Goal: Navigation & Orientation: Find specific page/section

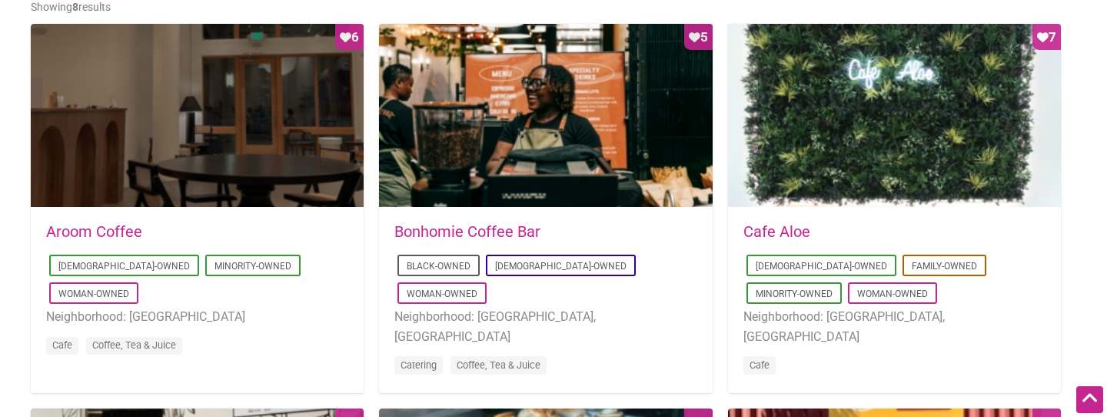
scroll to position [758, 0]
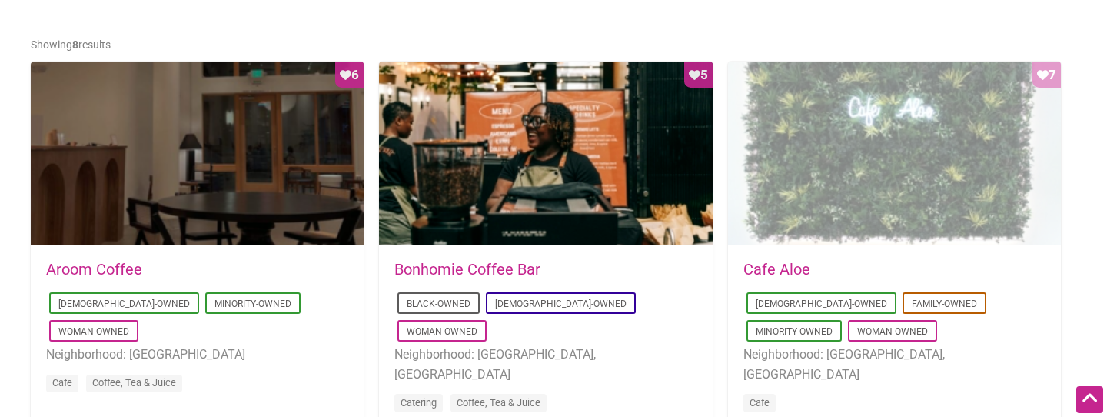
click at [883, 191] on div "Favorite Count 7" at bounding box center [894, 153] width 333 height 184
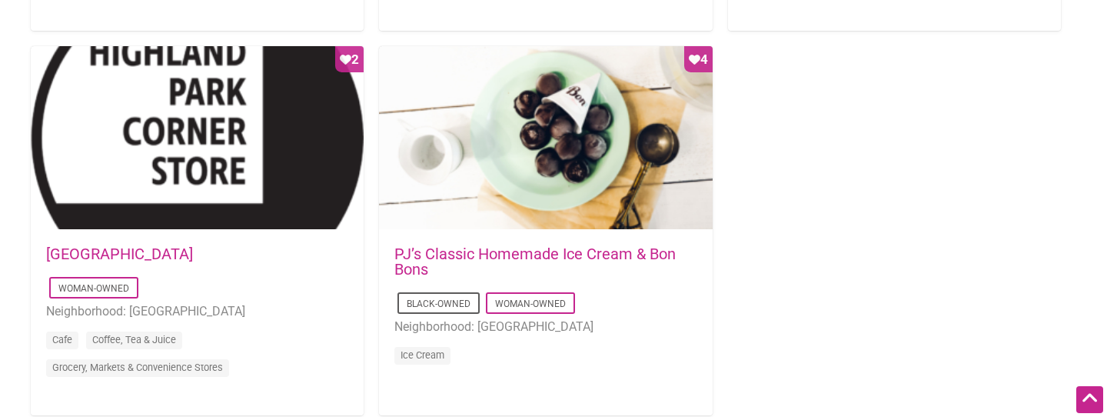
scroll to position [1533, 0]
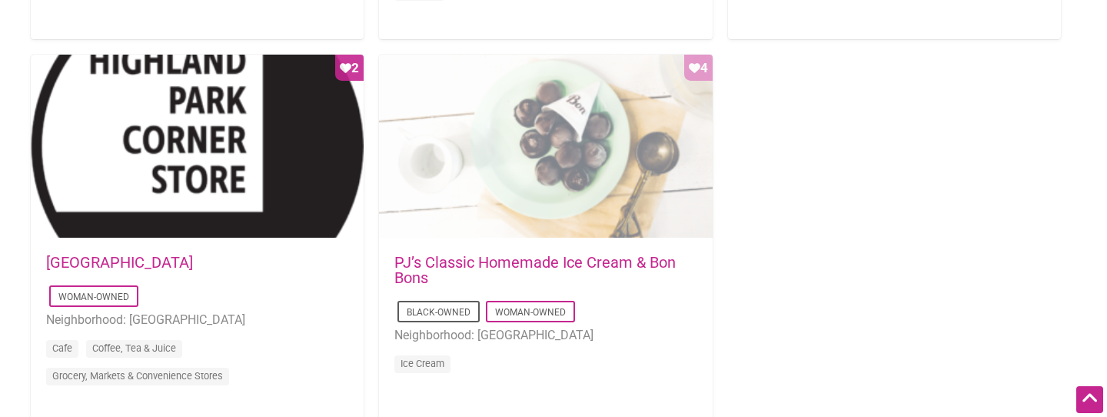
click at [553, 211] on div "Favorite Count 4" at bounding box center [545, 147] width 333 height 184
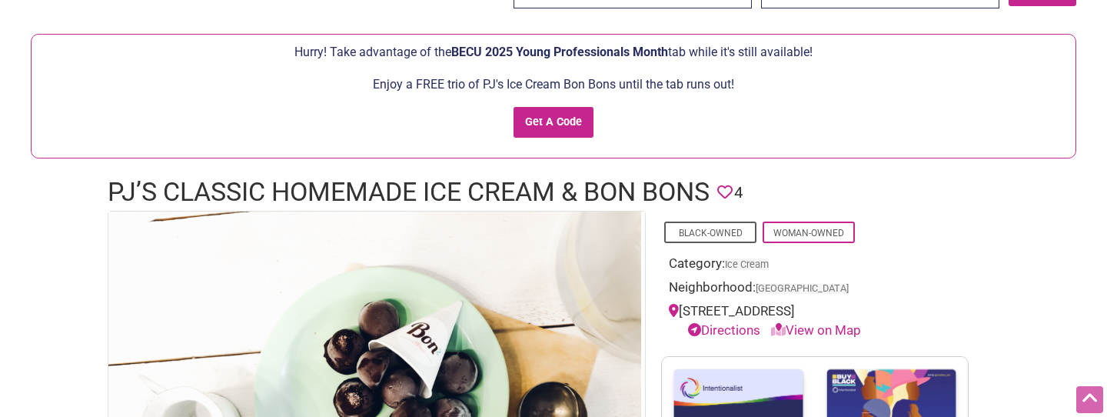
scroll to position [50, 0]
